Goal: Communication & Community: Answer question/provide support

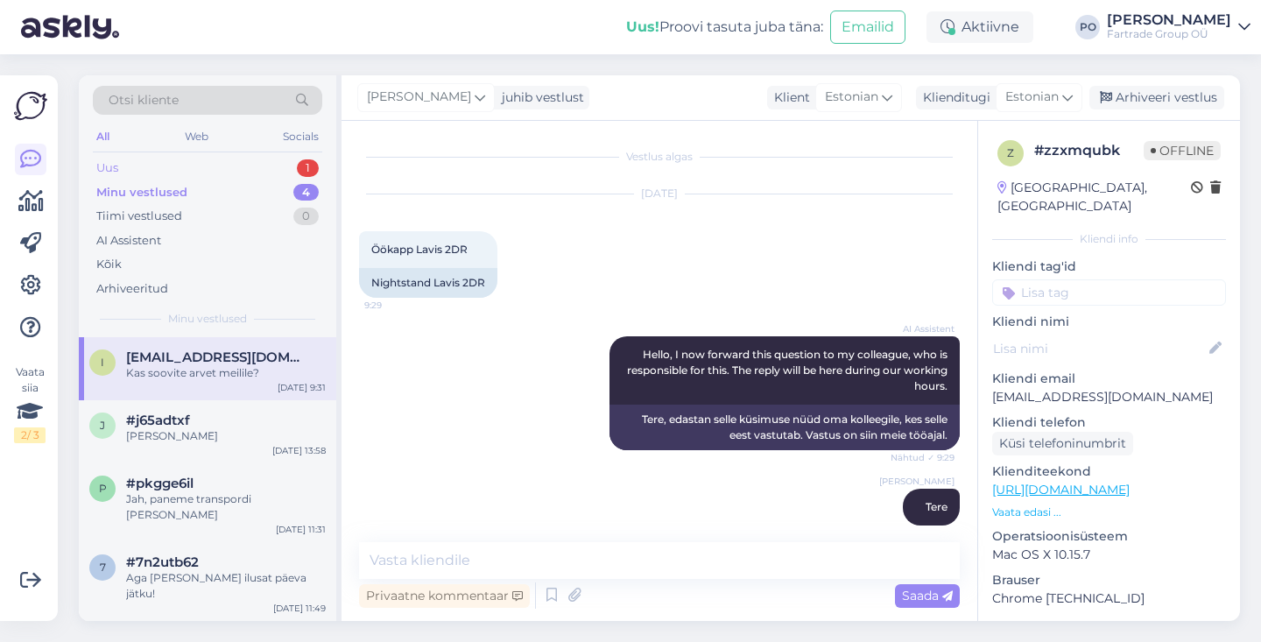
scroll to position [244, 0]
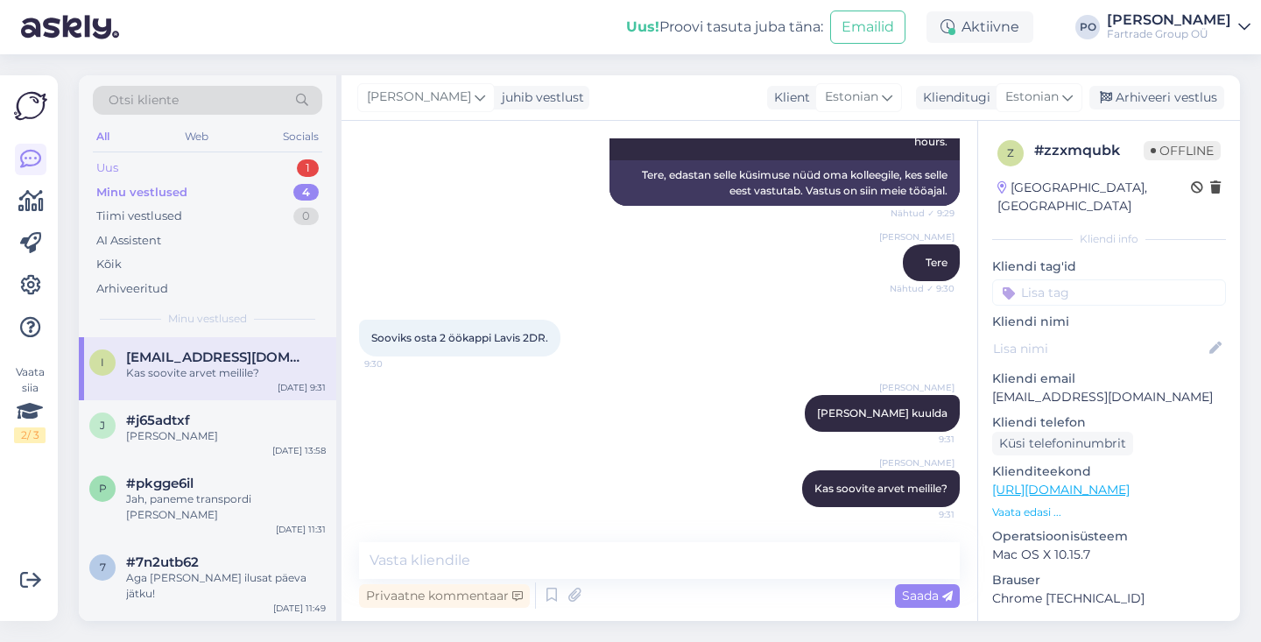
click at [179, 167] on div "Uus 1" at bounding box center [208, 168] width 230 height 25
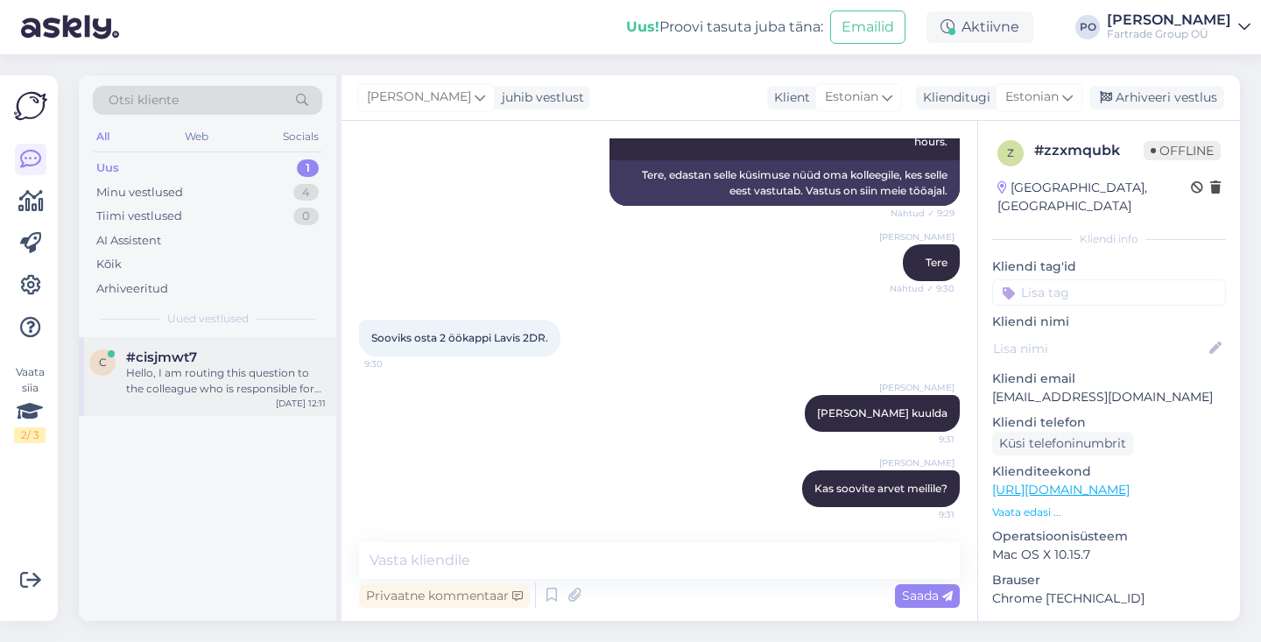
click at [225, 380] on div "Hello, I am routing this question to the colleague who is responsible for this …" at bounding box center [226, 381] width 200 height 32
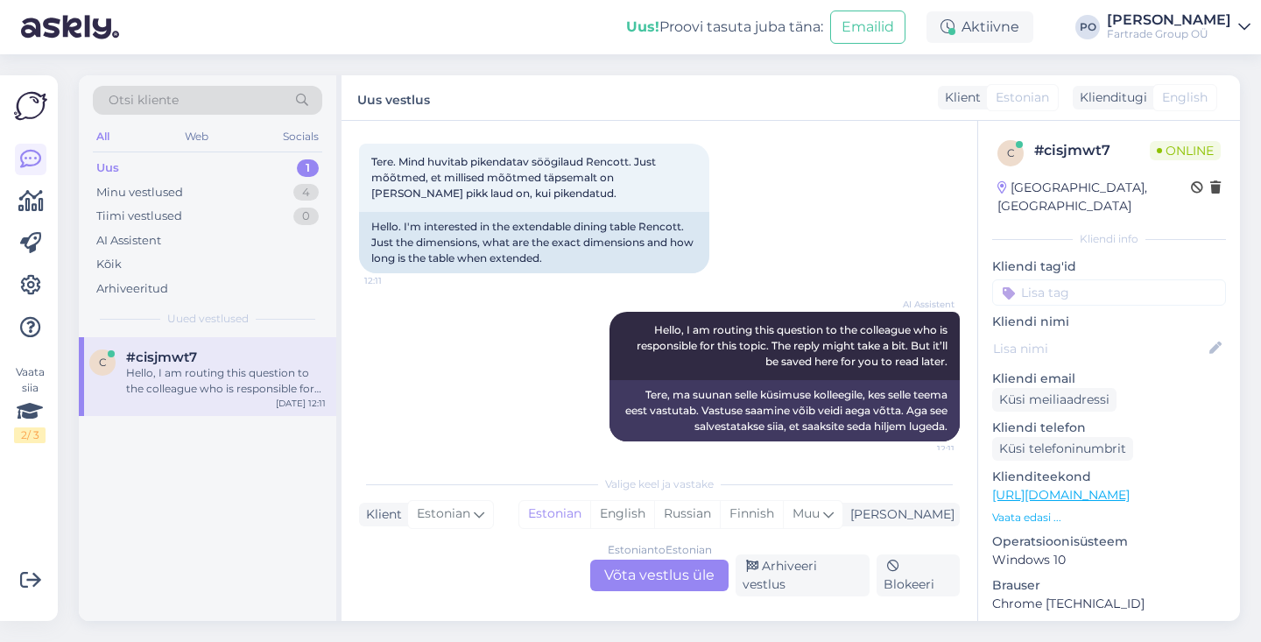
click at [641, 576] on div "Estonian to Estonian Võta vestlus üle" at bounding box center [659, 576] width 138 height 32
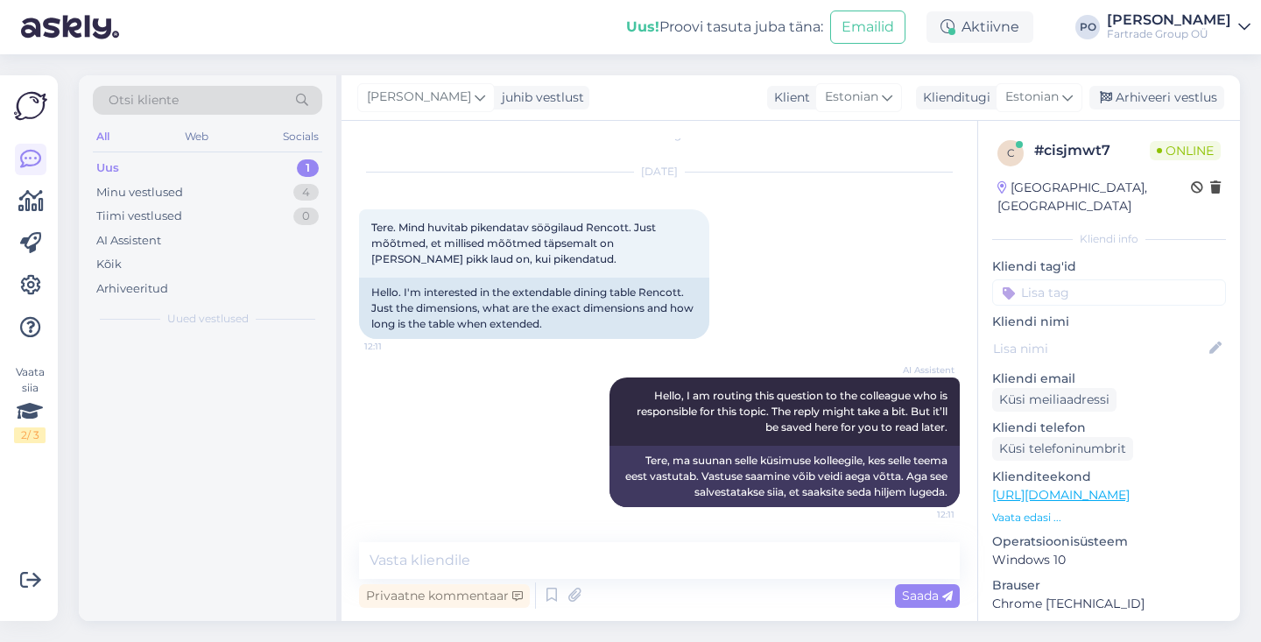
scroll to position [22, 0]
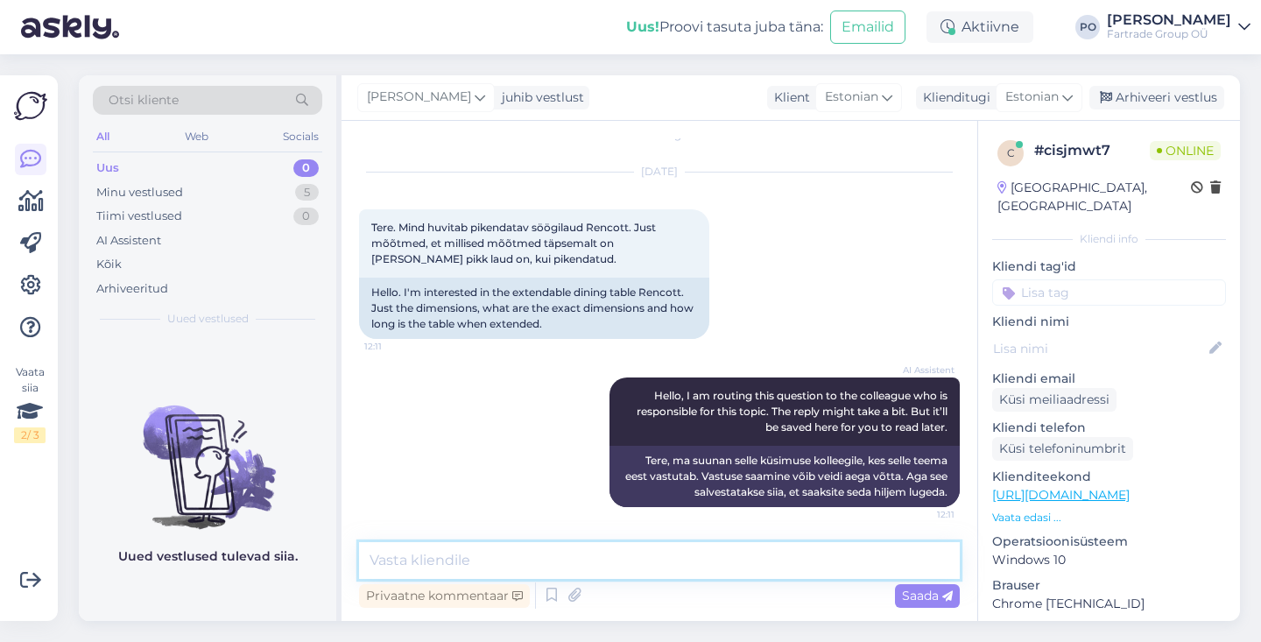
click at [442, 569] on textarea at bounding box center [659, 560] width 601 height 37
type textarea "Tere päevast"
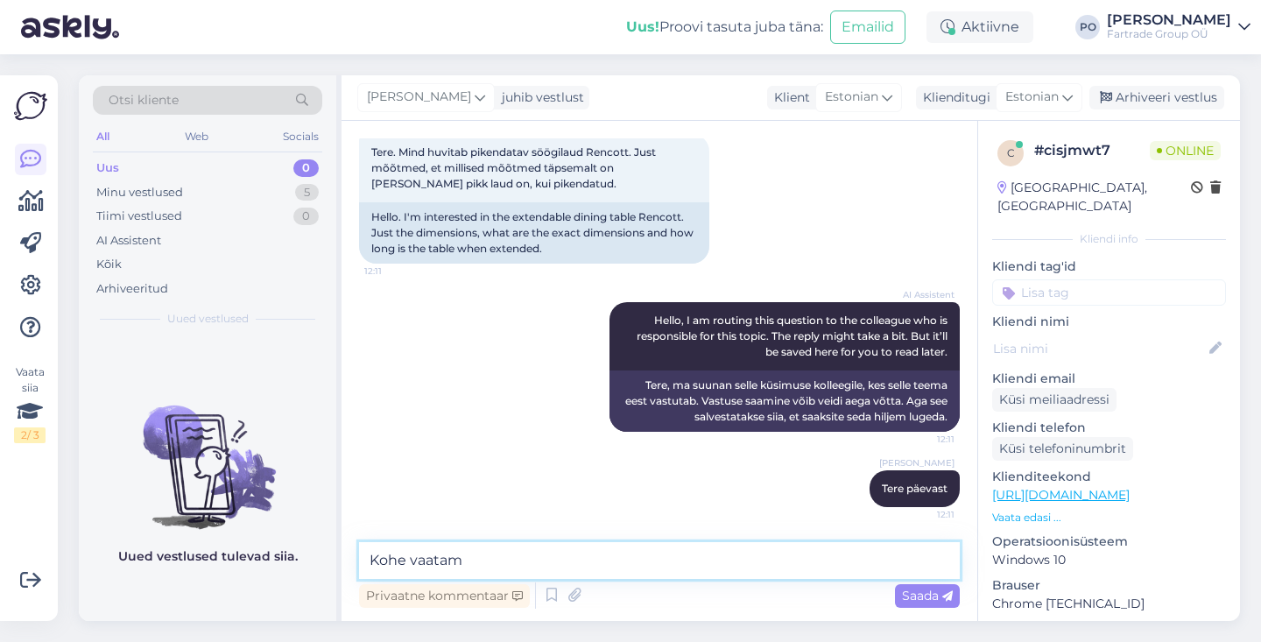
type textarea "Kohe vaatame"
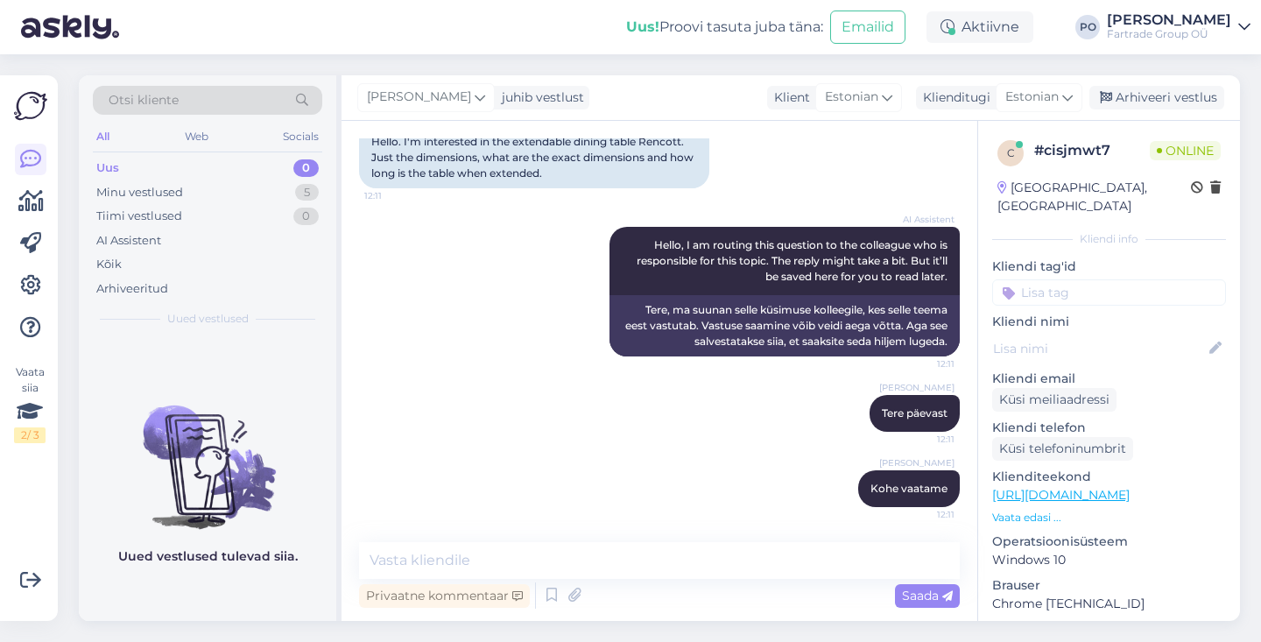
click at [1104, 487] on link "[URL][DOMAIN_NAME]" at bounding box center [1062, 495] width 138 height 16
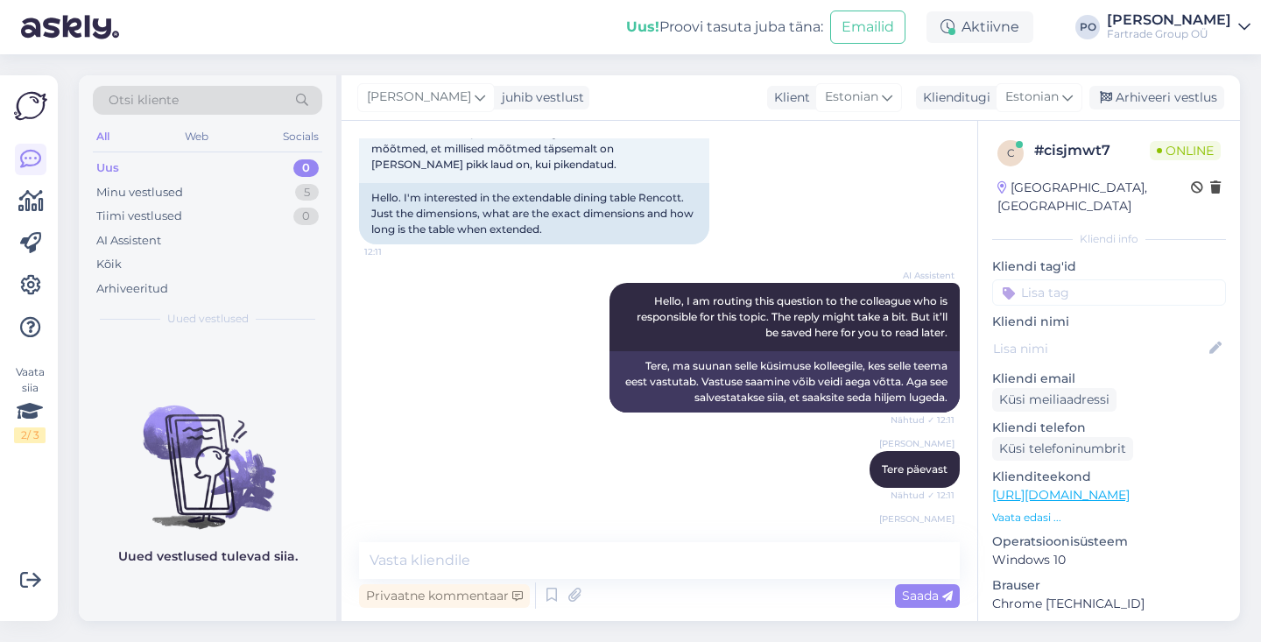
scroll to position [0, 0]
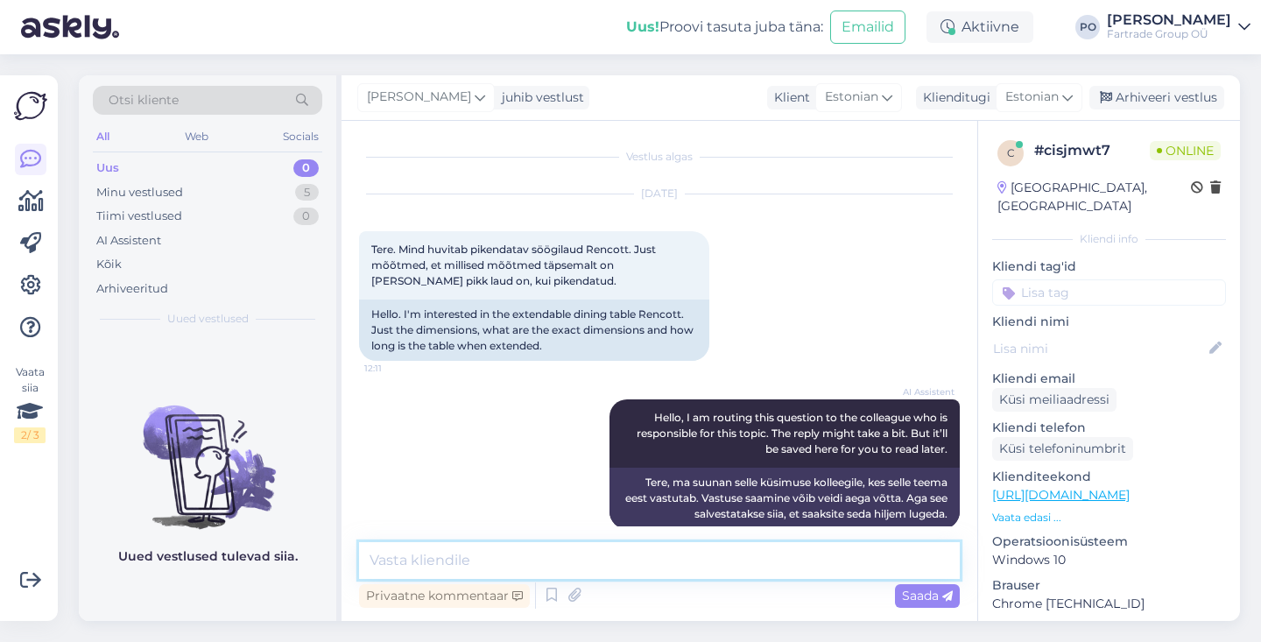
click at [519, 569] on textarea at bounding box center [659, 560] width 601 height 37
paste textarea "2289"
type textarea "[PERSON_NAME] pikendusplaadita on laud 229"
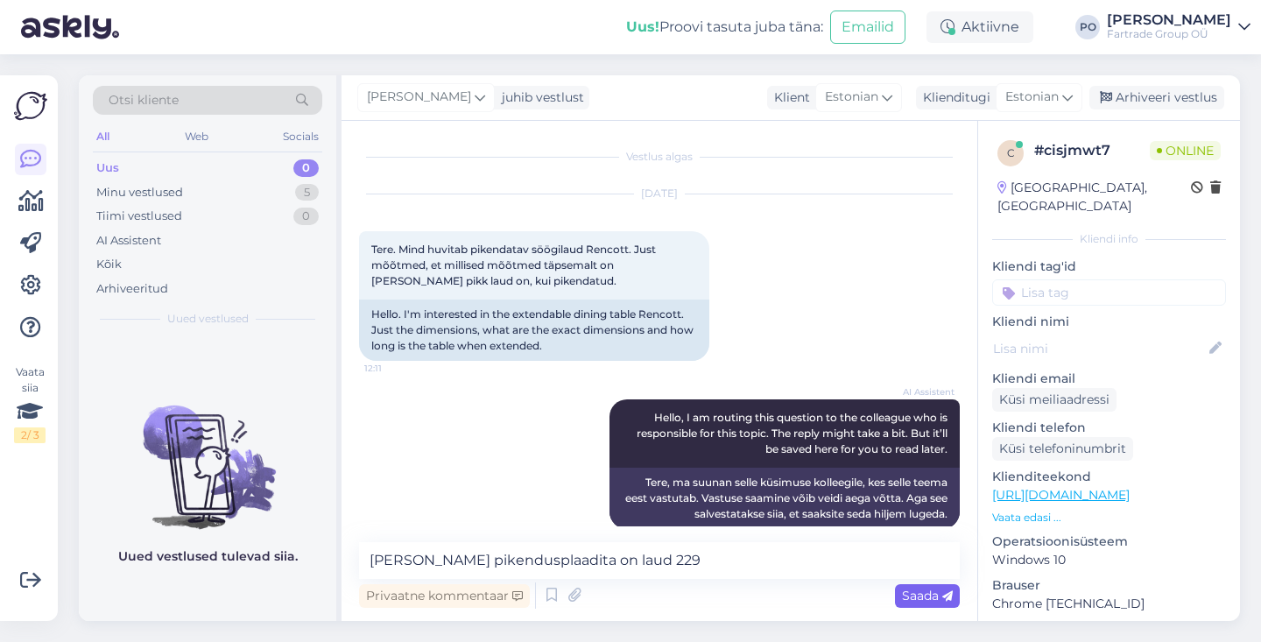
click at [930, 598] on span "Saada" at bounding box center [927, 596] width 51 height 16
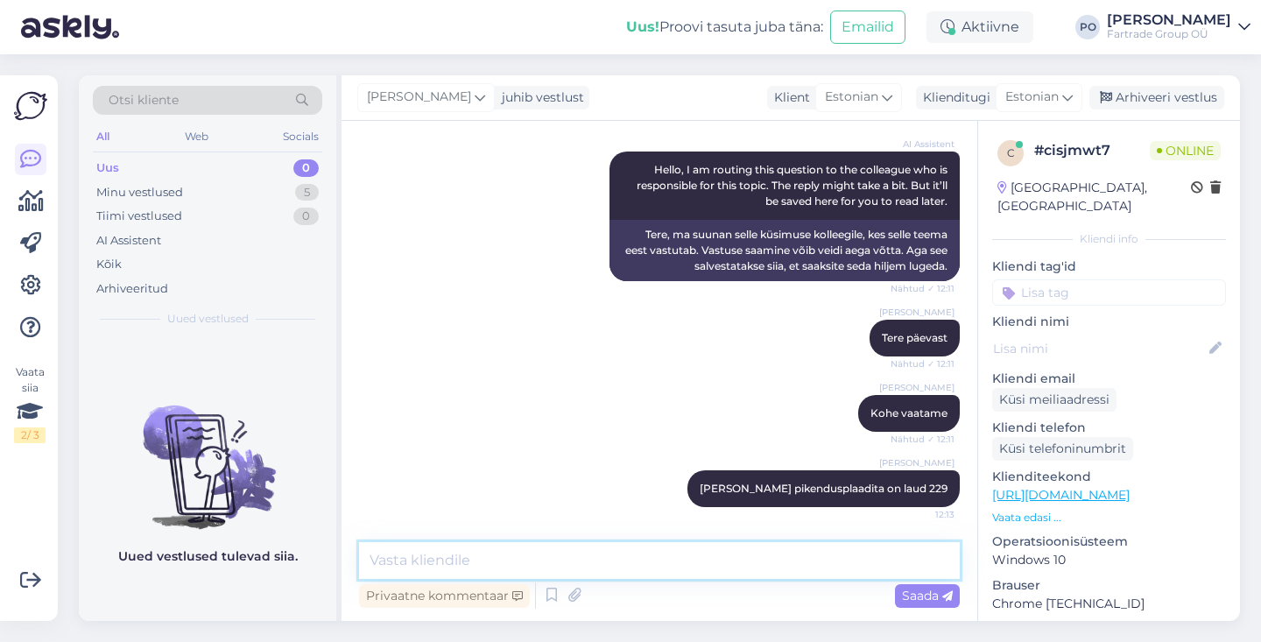
click at [752, 568] on textarea at bounding box center [659, 560] width 601 height 37
type textarea "Koos plaadiga"
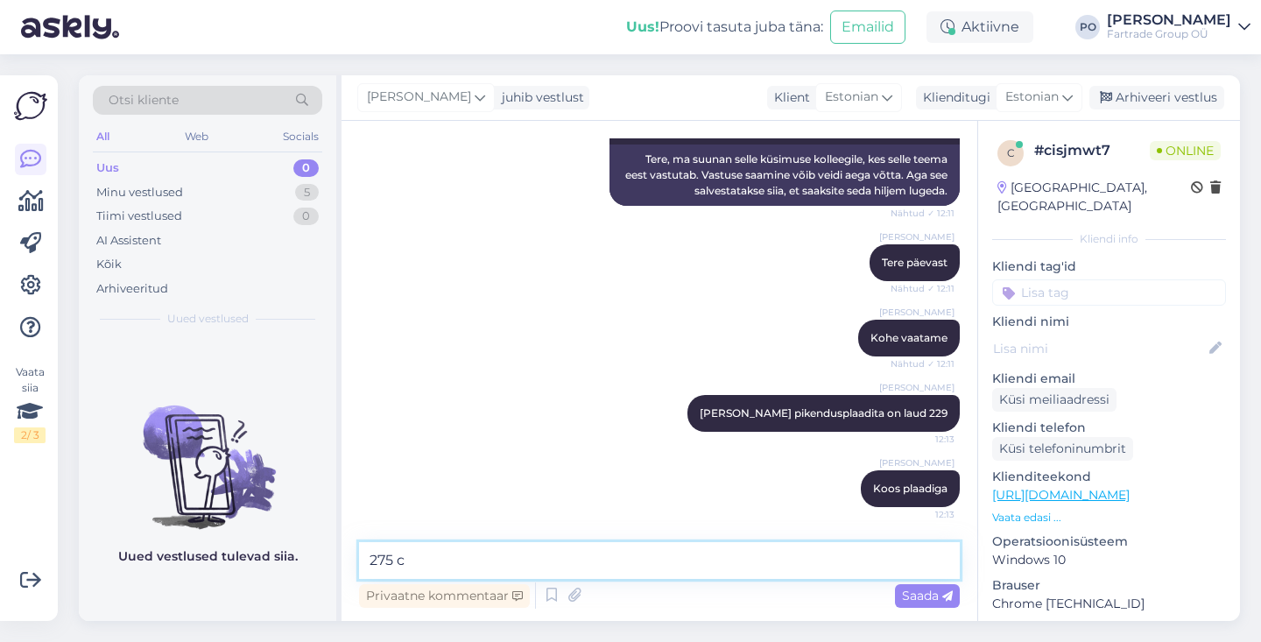
type textarea "275 cm"
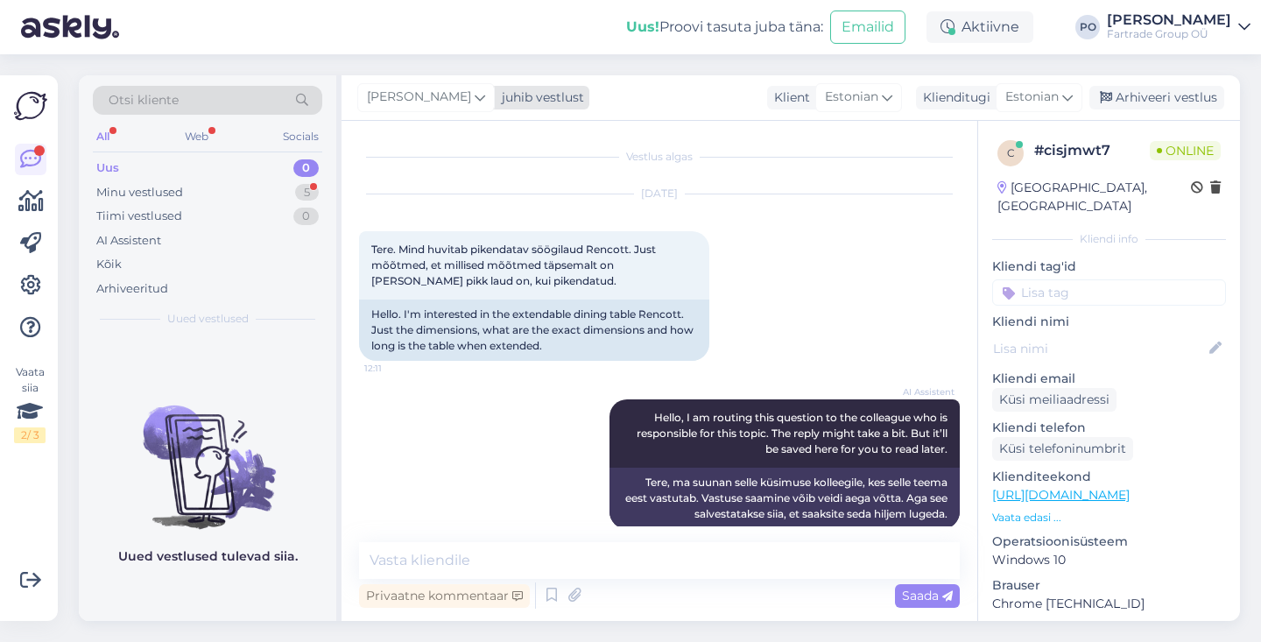
scroll to position [490, 0]
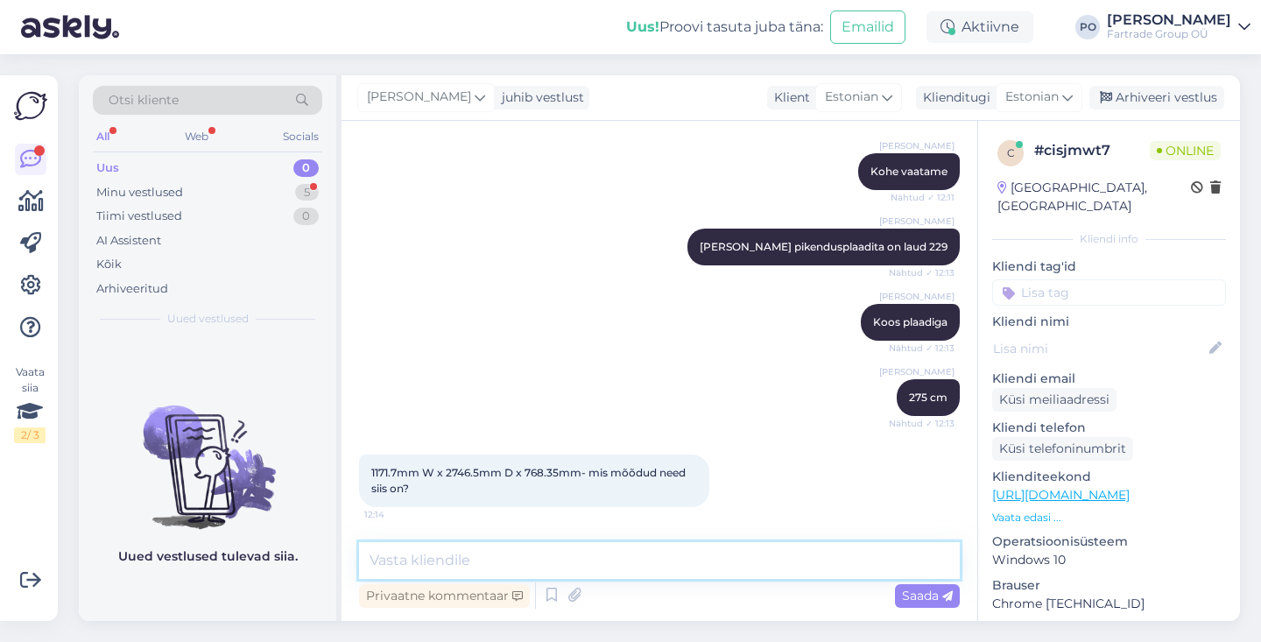
click at [491, 554] on textarea at bounding box center [659, 560] width 601 height 37
type textarea "2746,5 ongi pikkus koos plaadiga"
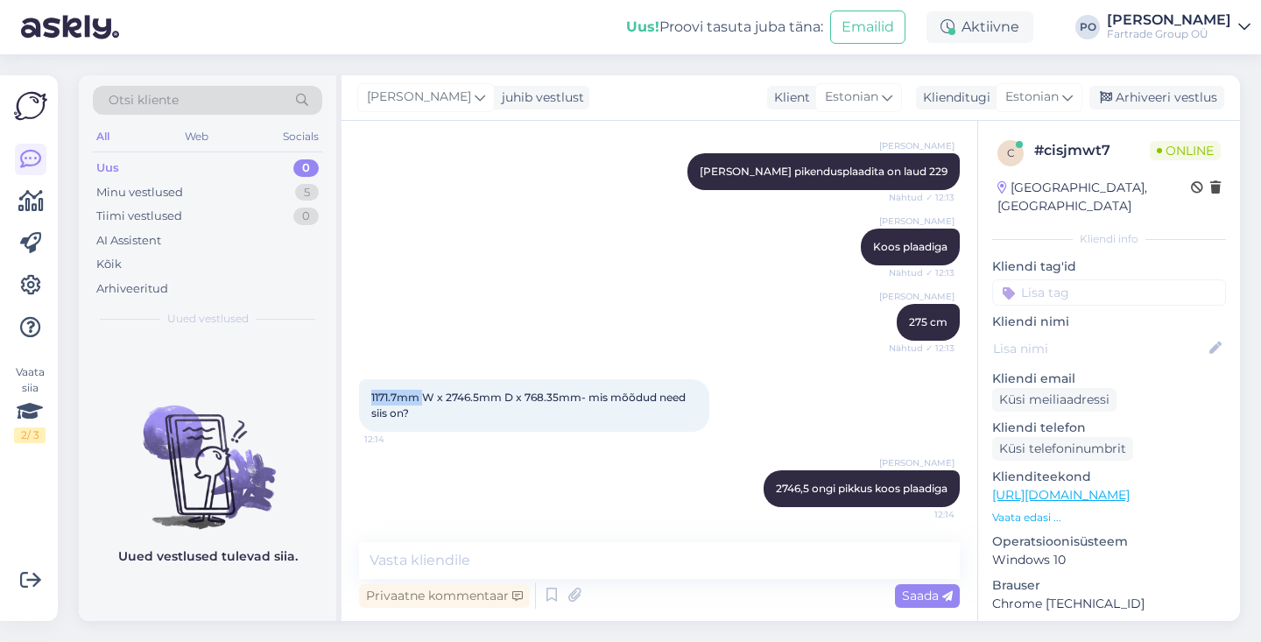
drag, startPoint x: 423, startPoint y: 400, endPoint x: 370, endPoint y: 401, distance: 53.4
click at [370, 401] on div "1171.7mm W x 2746.5mm D x 768.35mm- mis mõõdud need siis on? 12:14" at bounding box center [534, 405] width 350 height 53
copy span "1171.7mm"
click at [470, 562] on textarea at bounding box center [659, 560] width 601 height 37
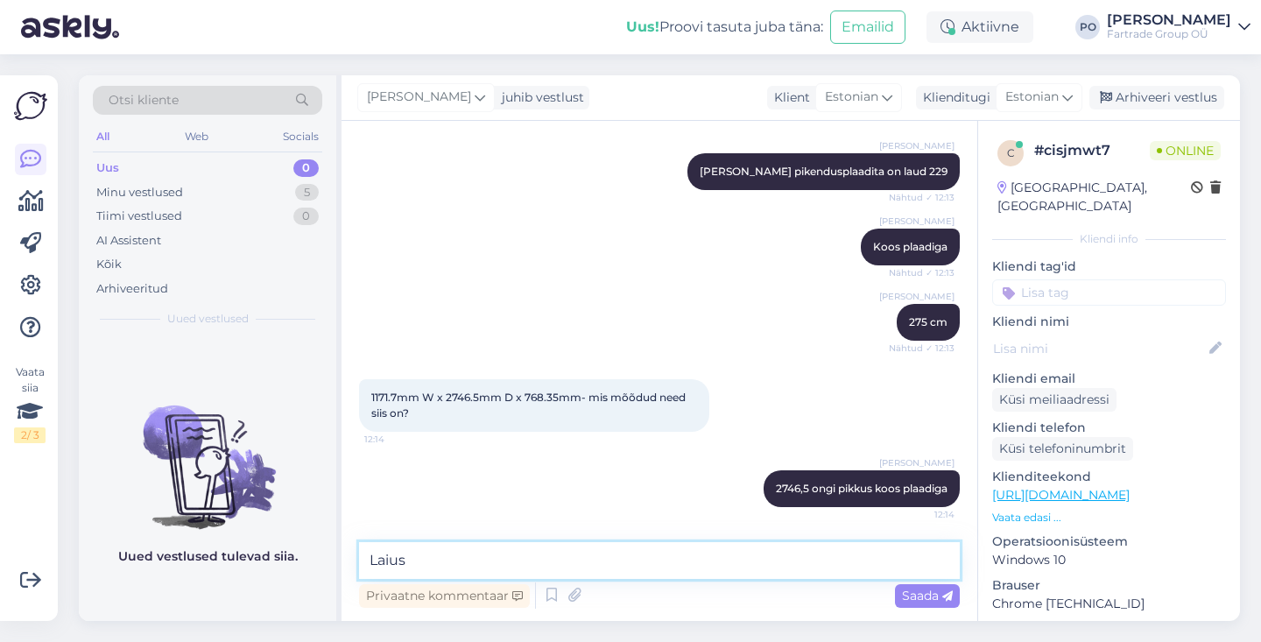
paste textarea "1171.7mm"
type textarea "Laius 1171.7mm"
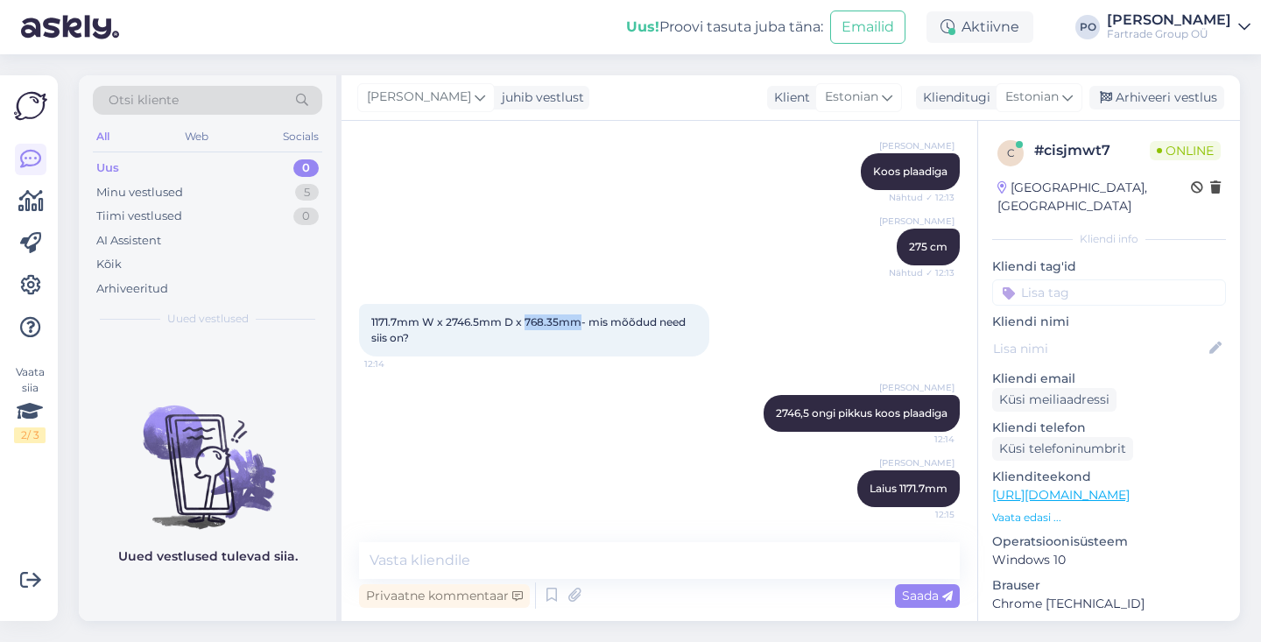
drag, startPoint x: 581, startPoint y: 323, endPoint x: 524, endPoint y: 322, distance: 56.9
click at [524, 322] on span "1171.7mm W x 2746.5mm D x 768.35mm- mis mõõdud need siis on?" at bounding box center [529, 329] width 317 height 29
copy span "768.35mm"
click at [551, 562] on textarea at bounding box center [659, 560] width 601 height 37
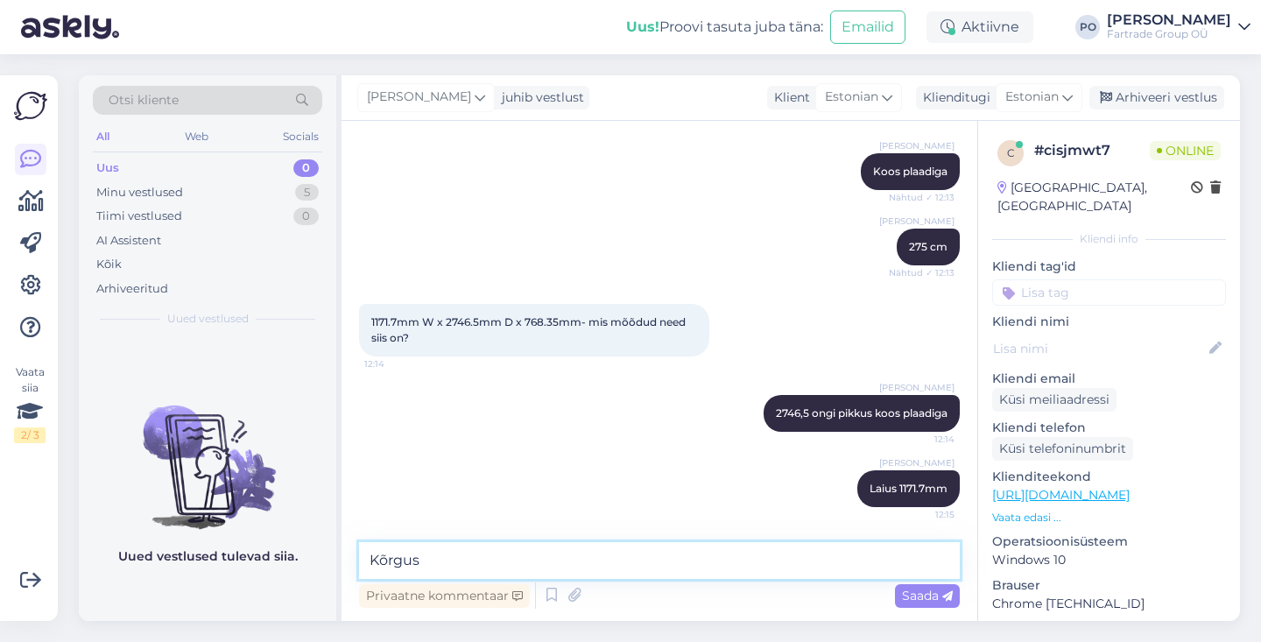
paste textarea "768.35mm"
type textarea "Kõrgus 768.35mm"
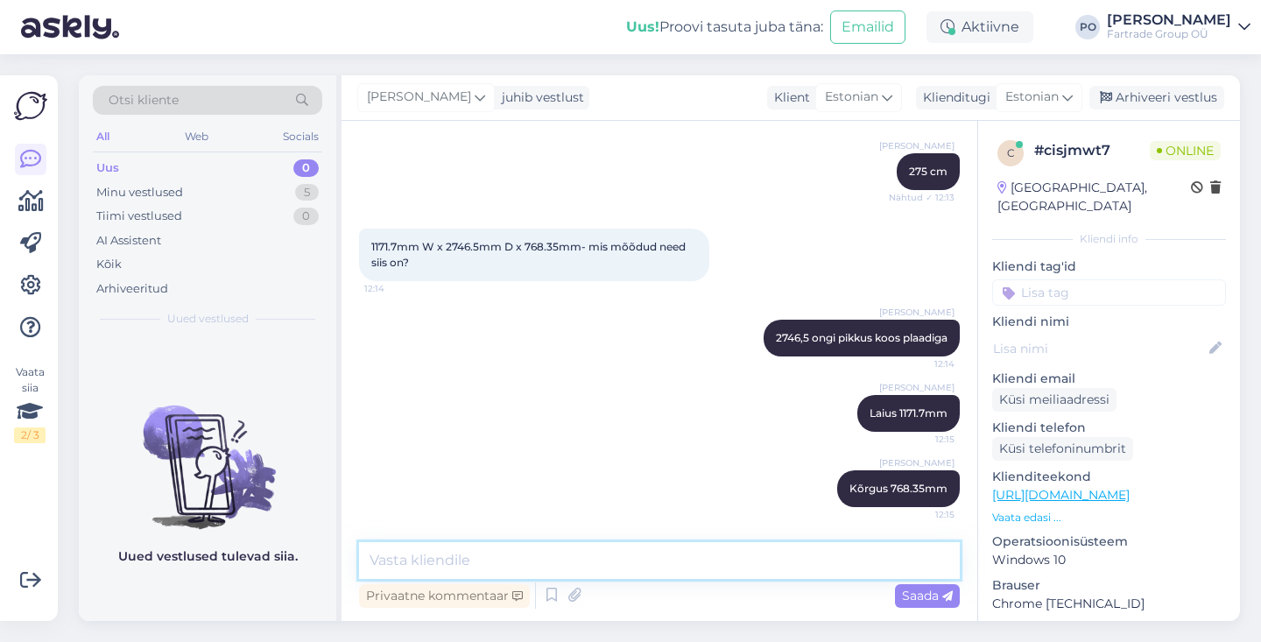
click at [517, 563] on textarea at bounding box center [659, 560] width 601 height 37
type textarea "K"
type textarea "Kõrgus põrandast"
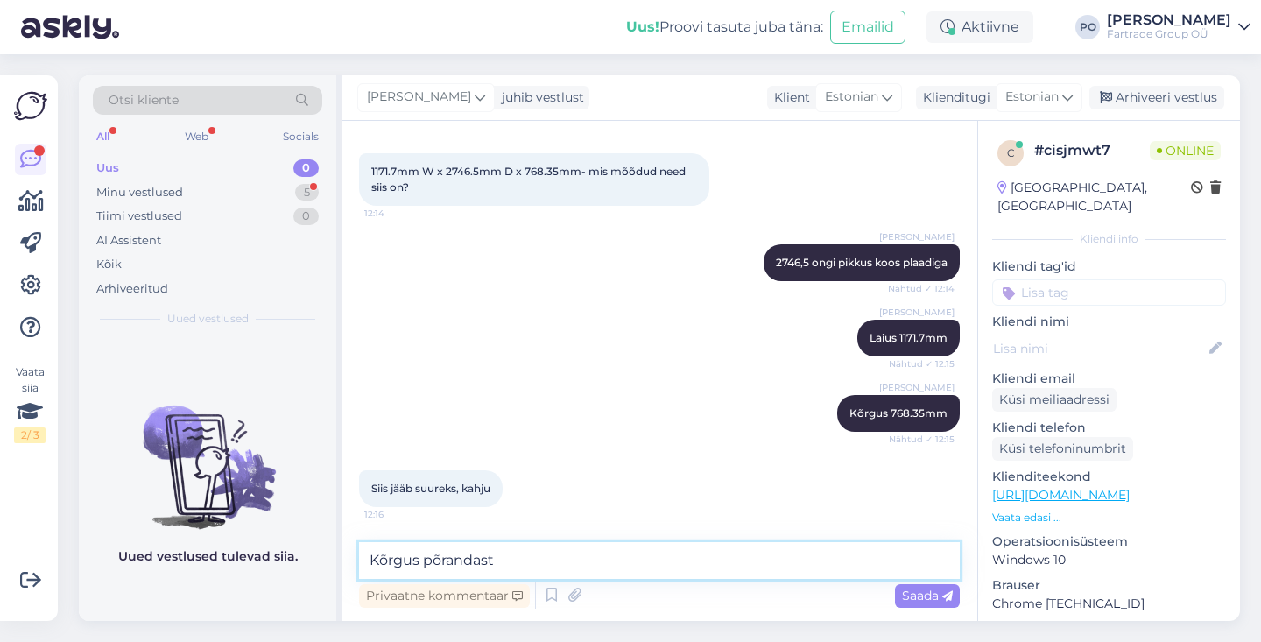
drag, startPoint x: 522, startPoint y: 569, endPoint x: 351, endPoint y: 559, distance: 171.1
click at [351, 559] on div "Vestlus algas [DATE] Tere. Mind huvitab pikendatav söögilaud Rencott. Just mõõt…" at bounding box center [660, 371] width 636 height 500
paste textarea "2289"
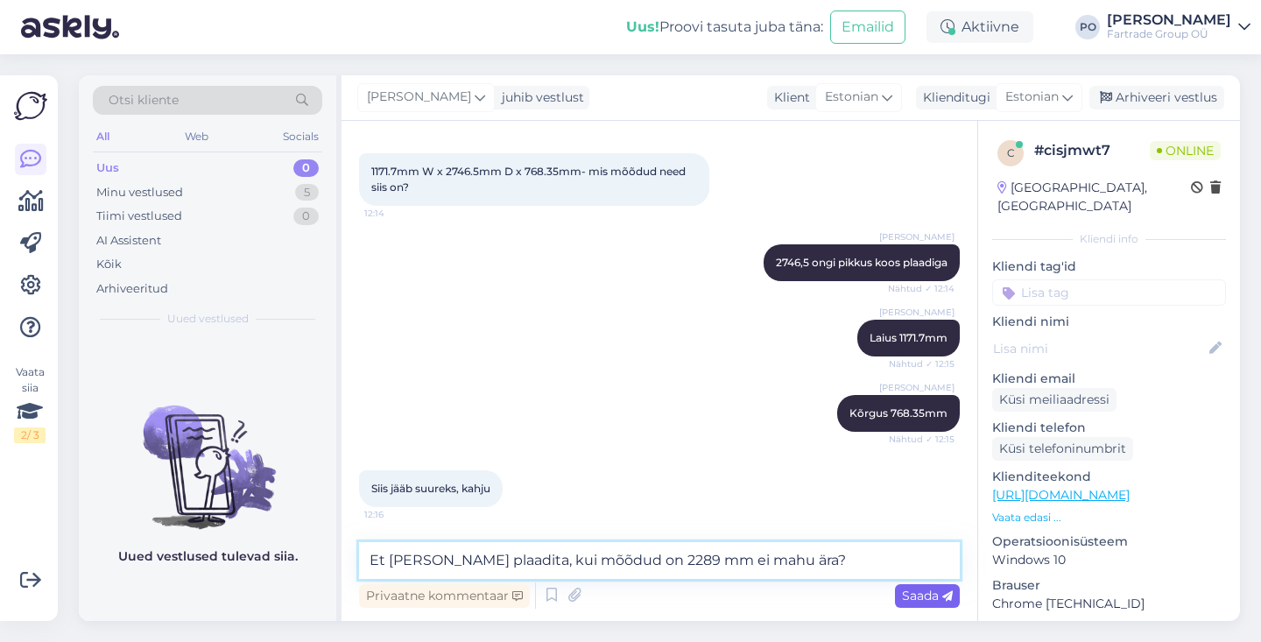
type textarea "Et [PERSON_NAME] plaadita, kui mõõdud on 2289 mm ei mahu ära?"
click at [917, 588] on span "Saada" at bounding box center [927, 596] width 51 height 16
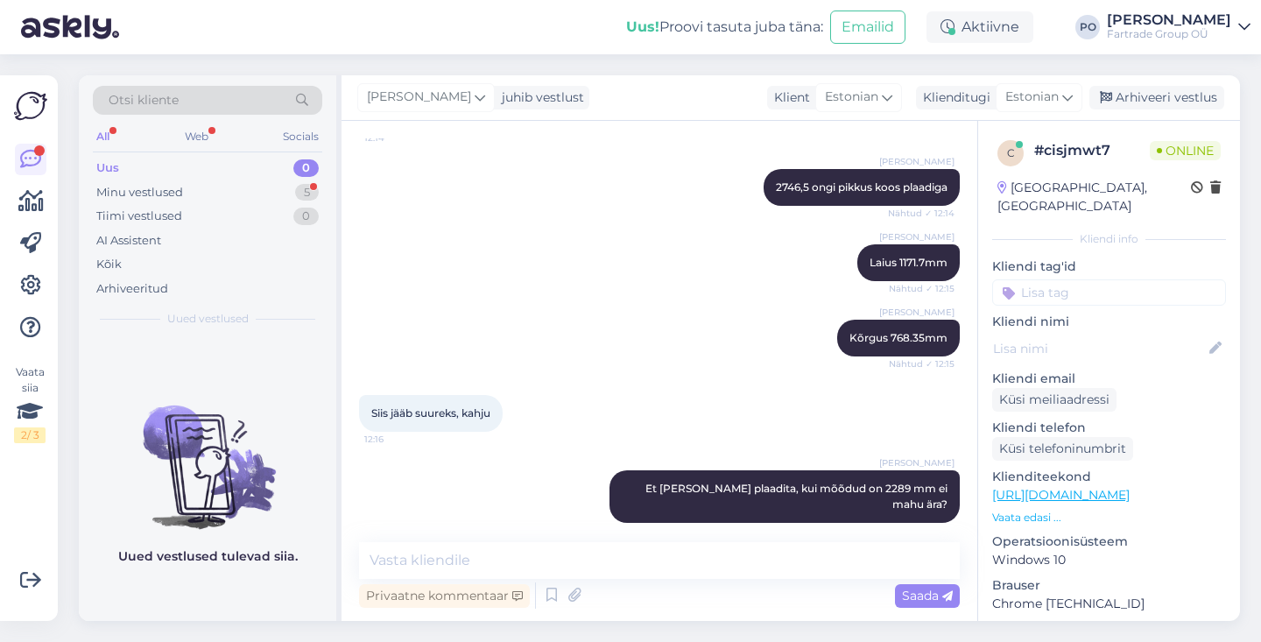
scroll to position [957, 0]
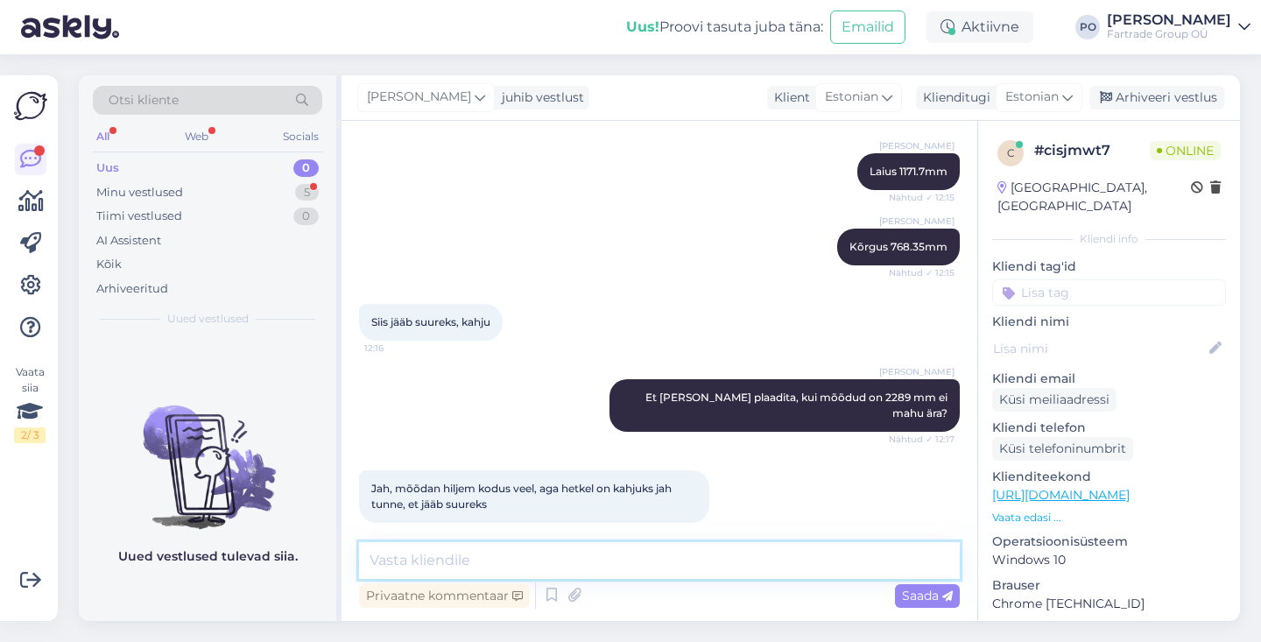
click at [509, 559] on textarea at bounding box center [659, 560] width 601 height 37
type textarea "Samast sarjast on veel ka ümmargune"
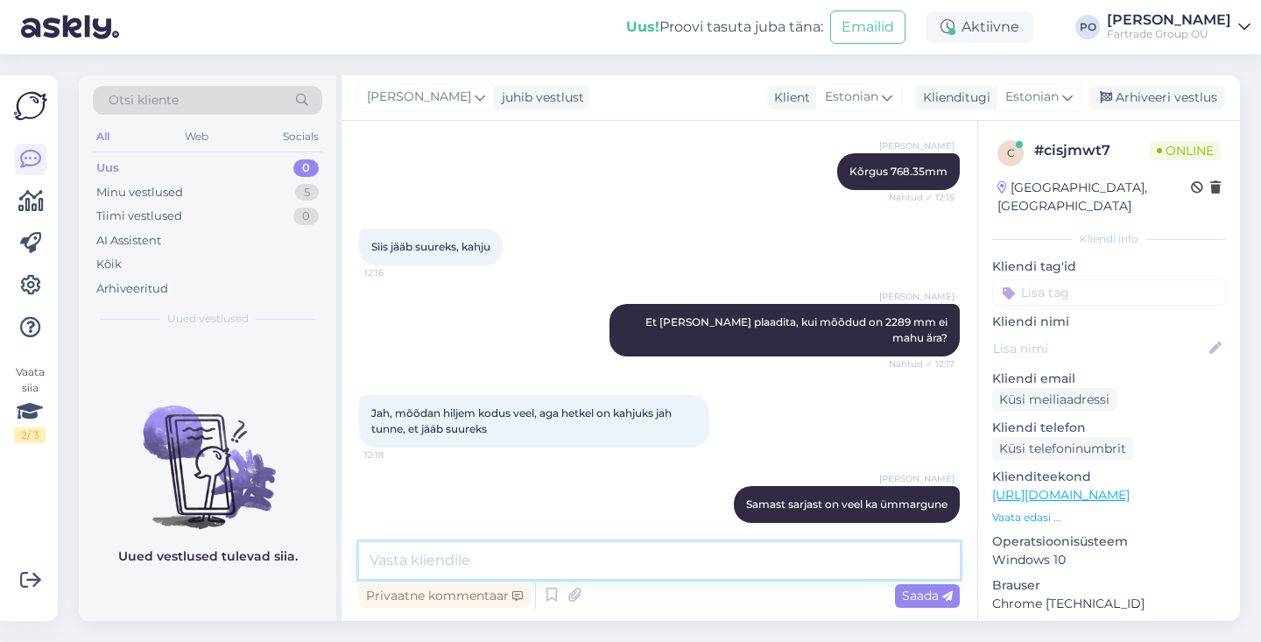
paste textarea "[URL][DOMAIN_NAME]"
type textarea "[URL][DOMAIN_NAME]"
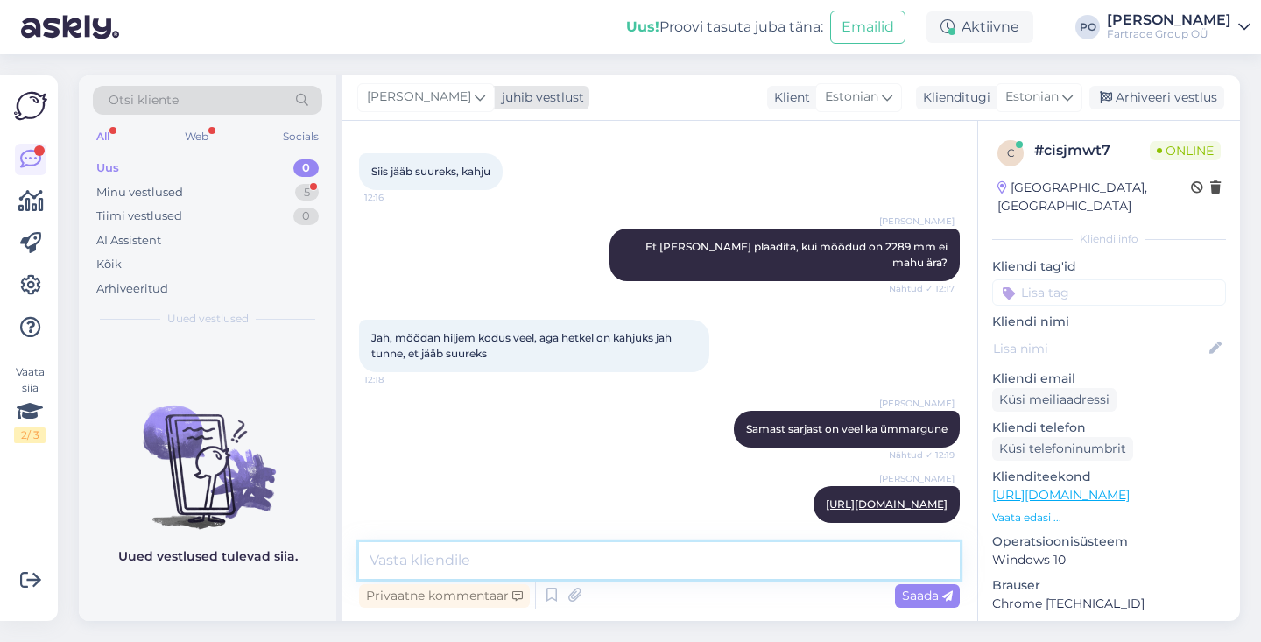
scroll to position [1183, 0]
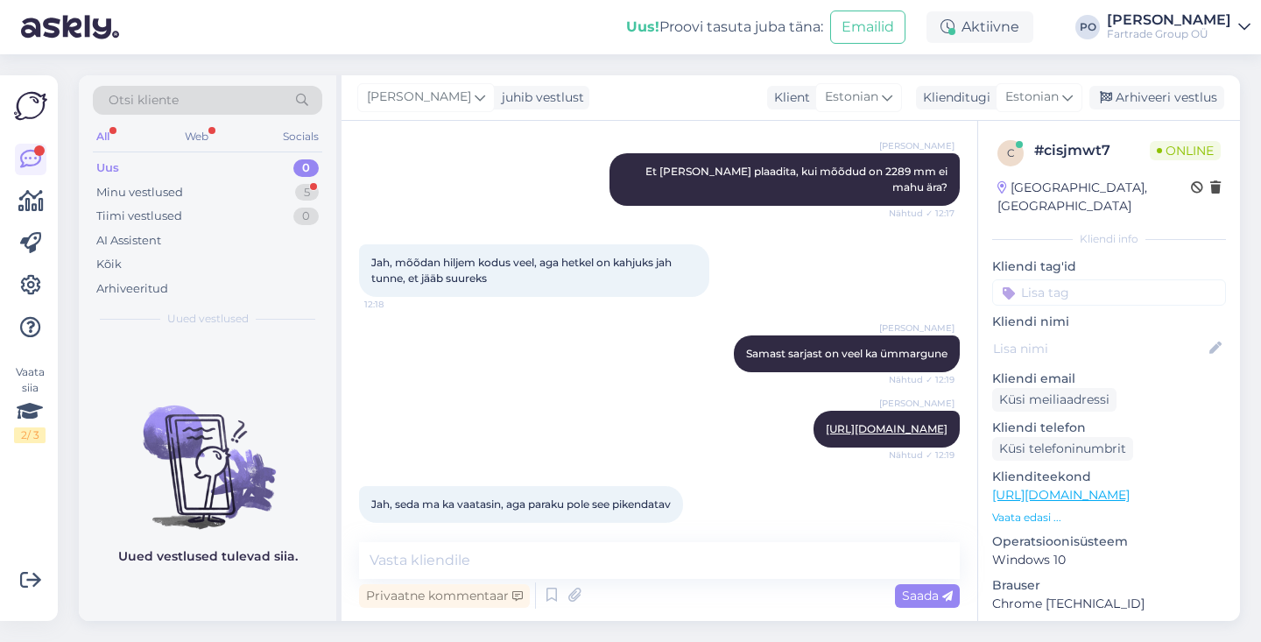
click at [1127, 487] on link "[URL][DOMAIN_NAME]" at bounding box center [1062, 495] width 138 height 16
click at [524, 562] on textarea at bounding box center [659, 560] width 601 height 37
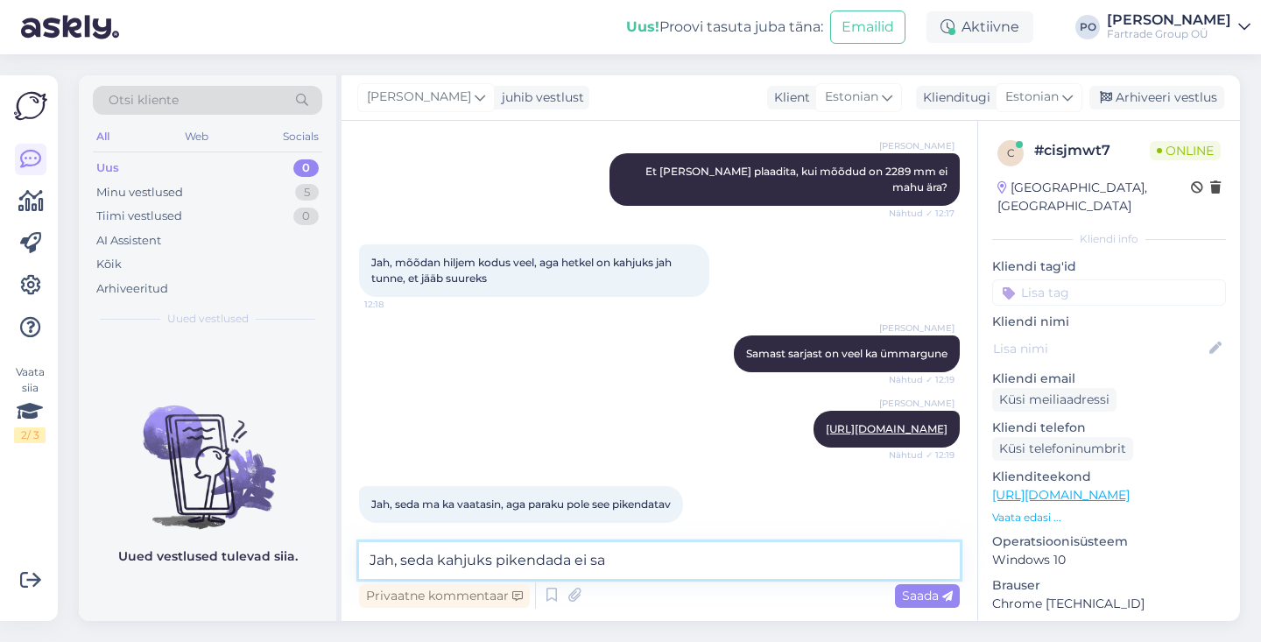
type textarea "Jah, seda kahjuks pikendada ei saa"
